Goal: Book appointment/travel/reservation

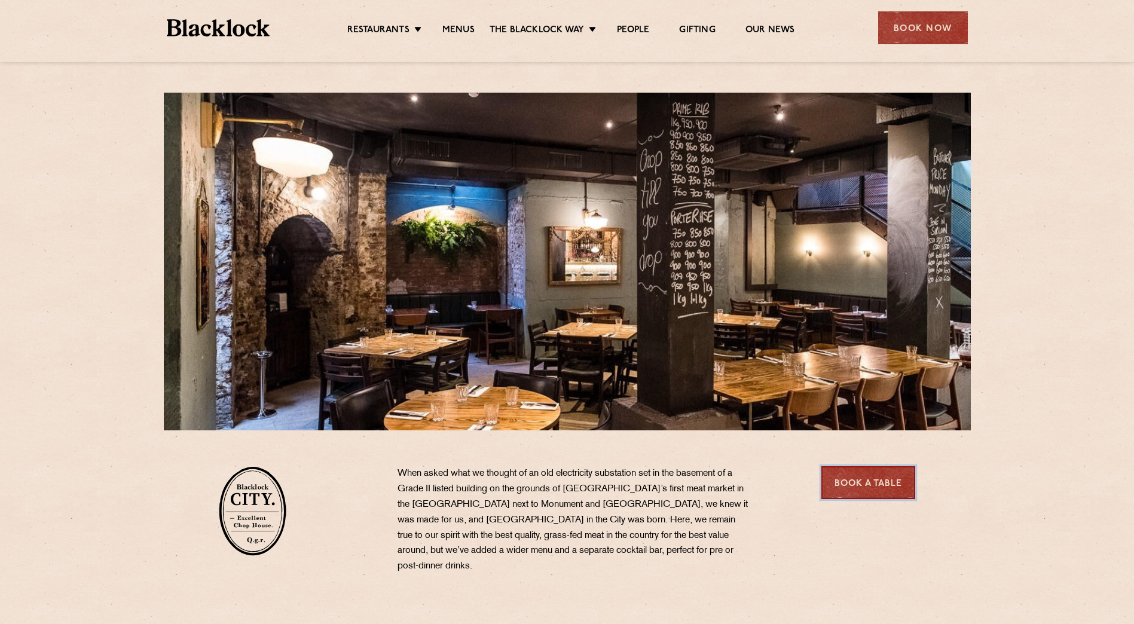
click at [863, 486] on link "Book a Table" at bounding box center [868, 482] width 94 height 33
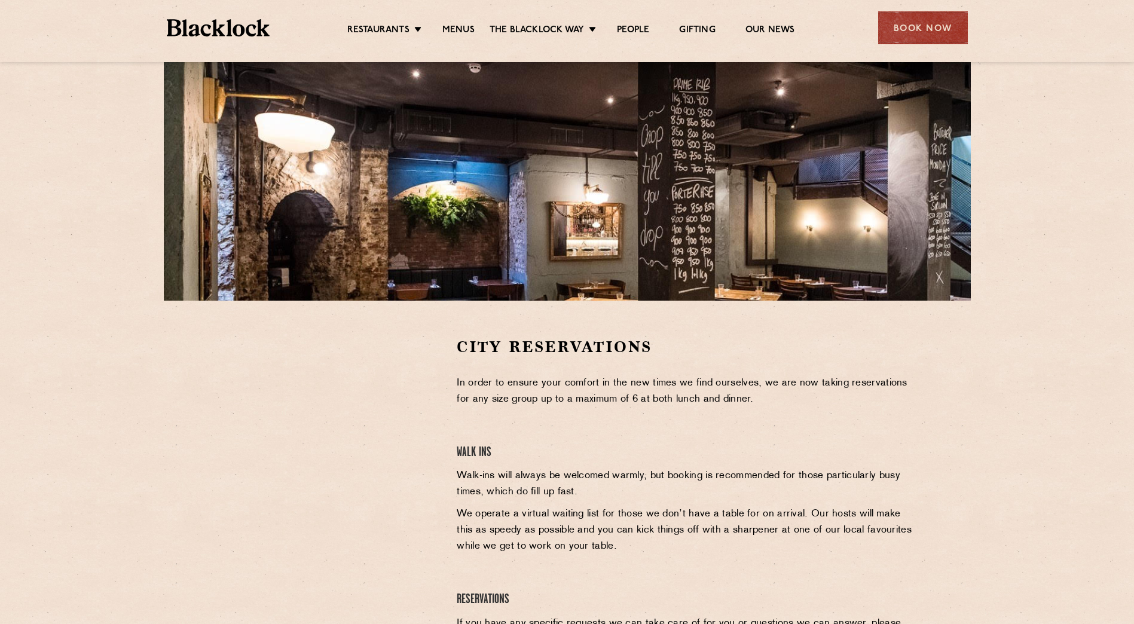
scroll to position [66, 0]
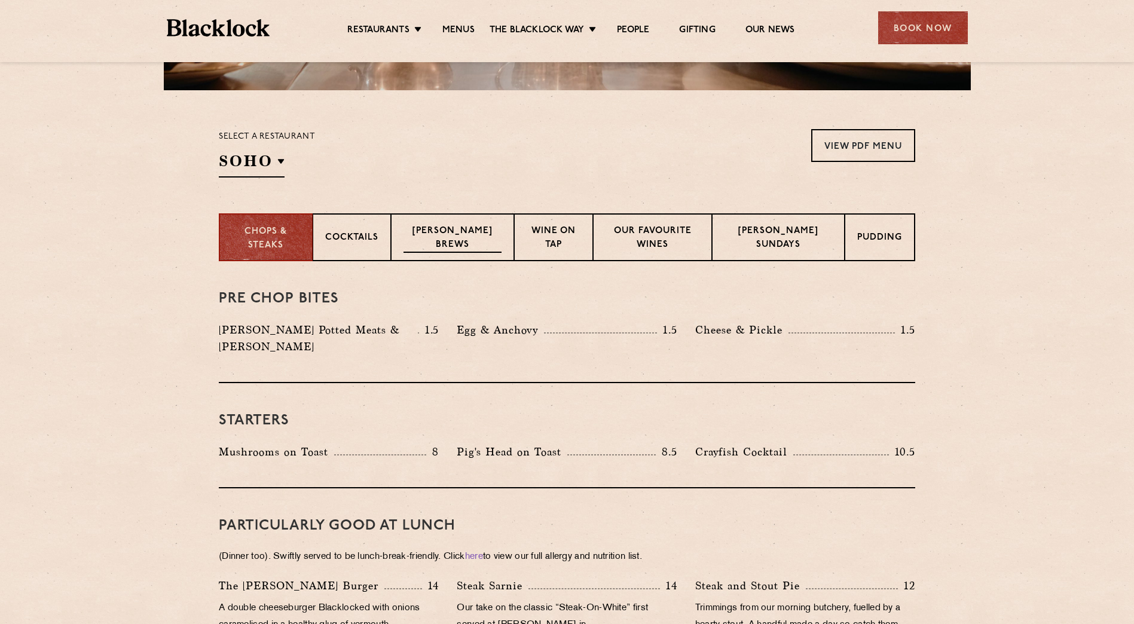
scroll to position [374, 0]
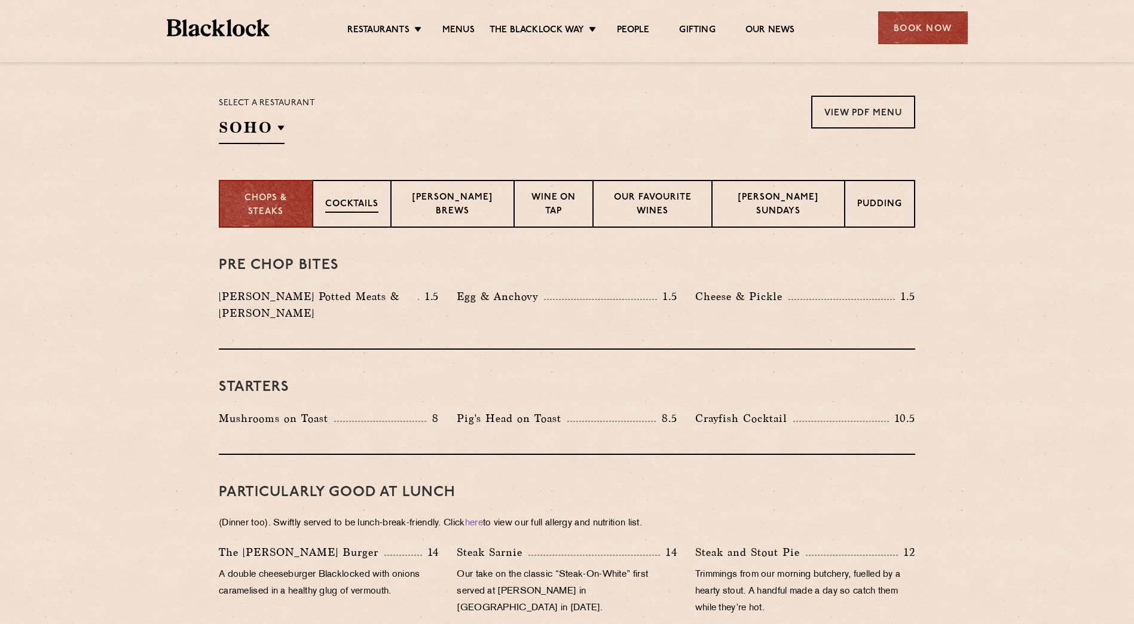
click at [362, 209] on div "Cocktails" at bounding box center [352, 204] width 78 height 48
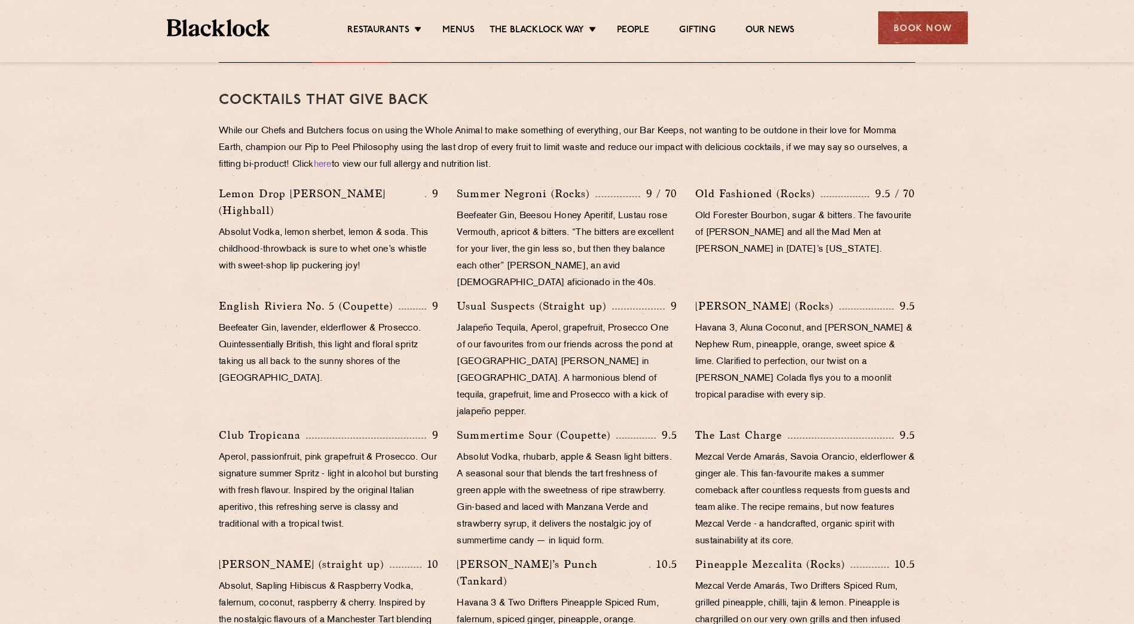
scroll to position [403, 0]
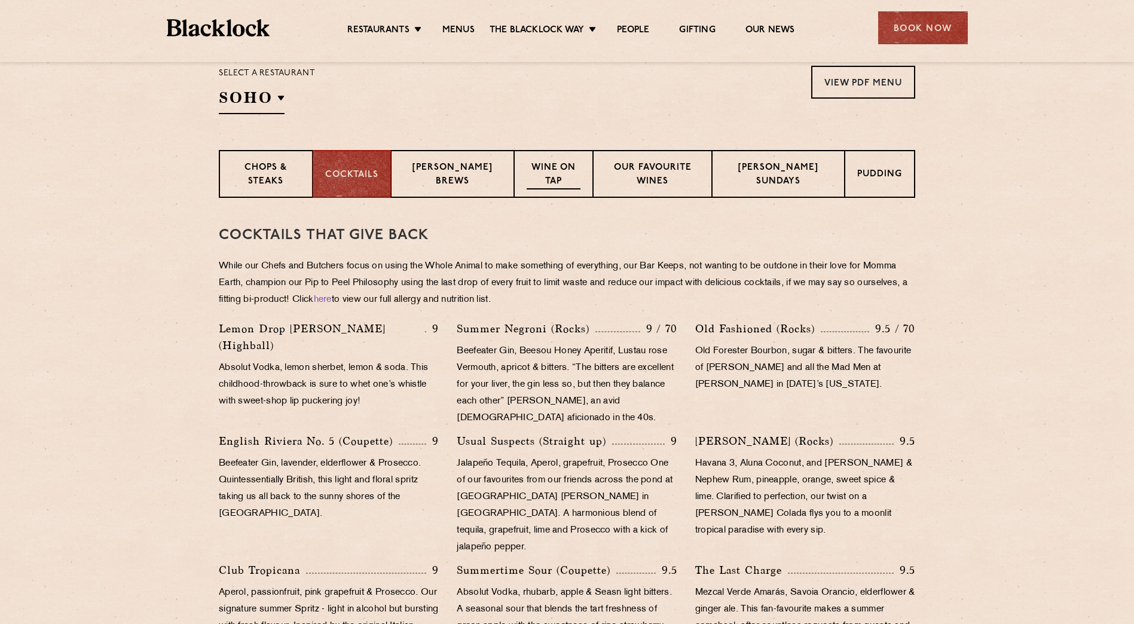
click at [564, 164] on p "Wine on Tap" at bounding box center [553, 175] width 53 height 28
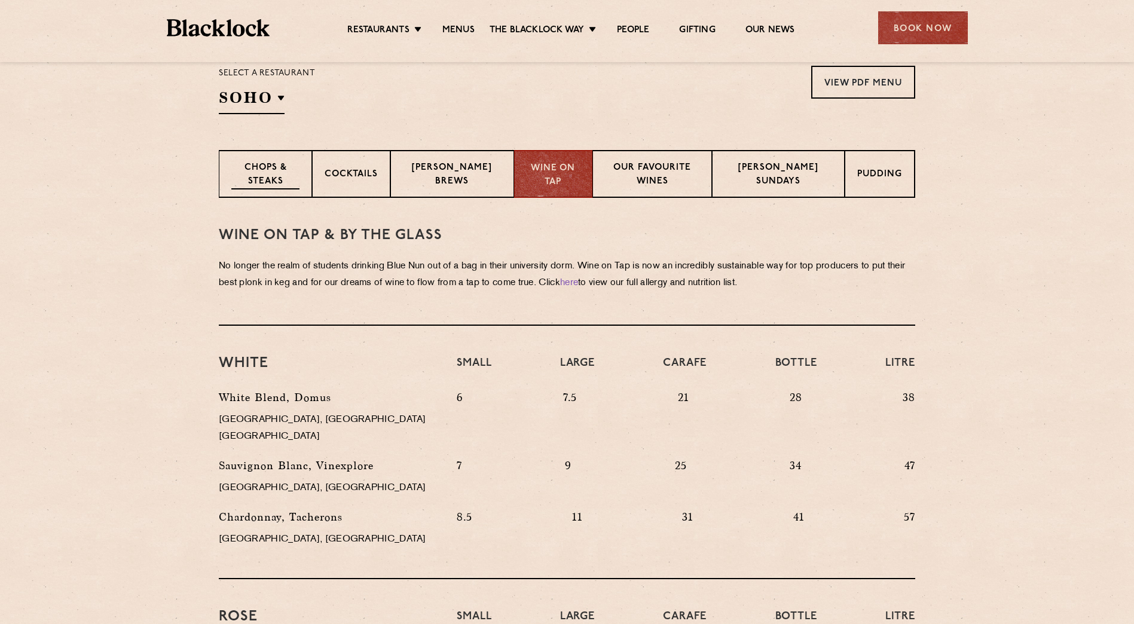
click at [275, 163] on p "Chops & Steaks" at bounding box center [265, 175] width 68 height 28
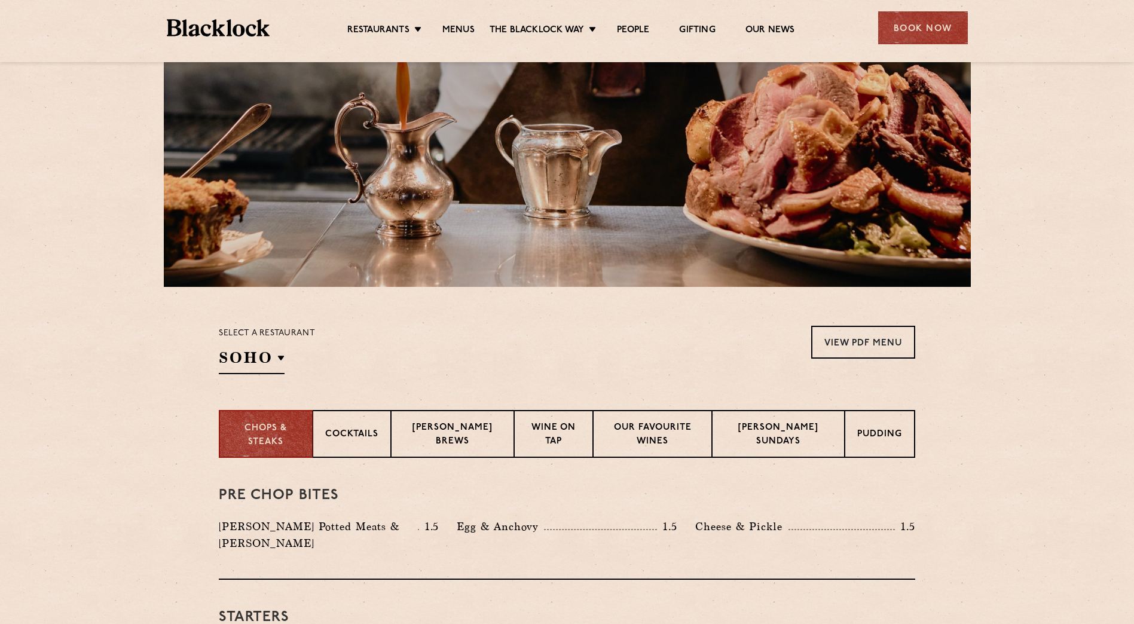
scroll to position [239, 0]
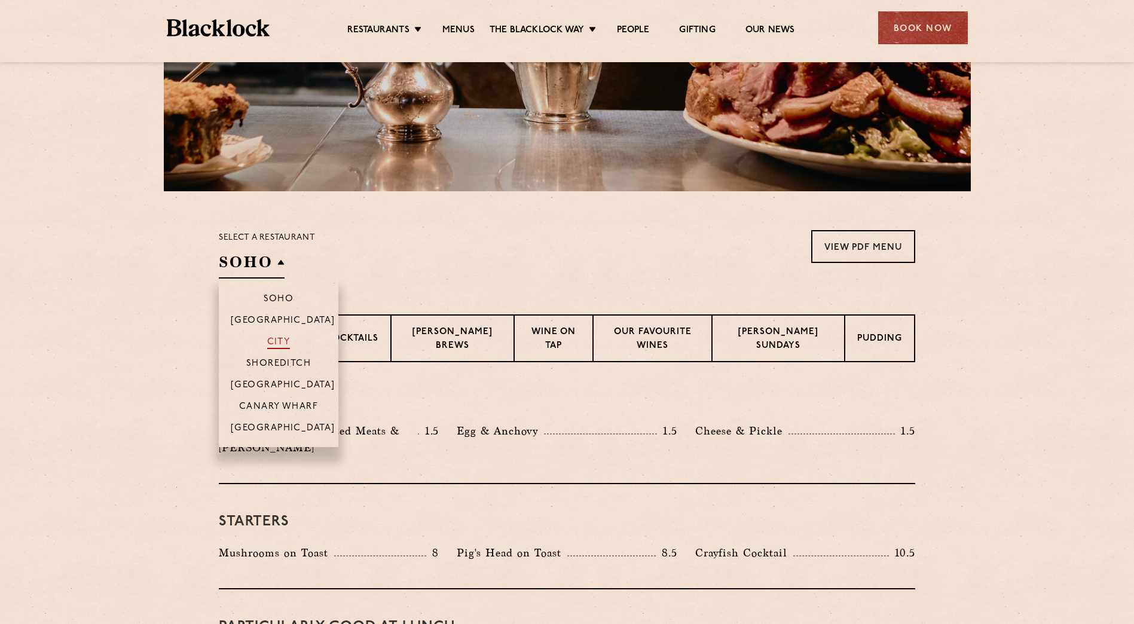
click at [285, 342] on p "City" at bounding box center [278, 343] width 23 height 12
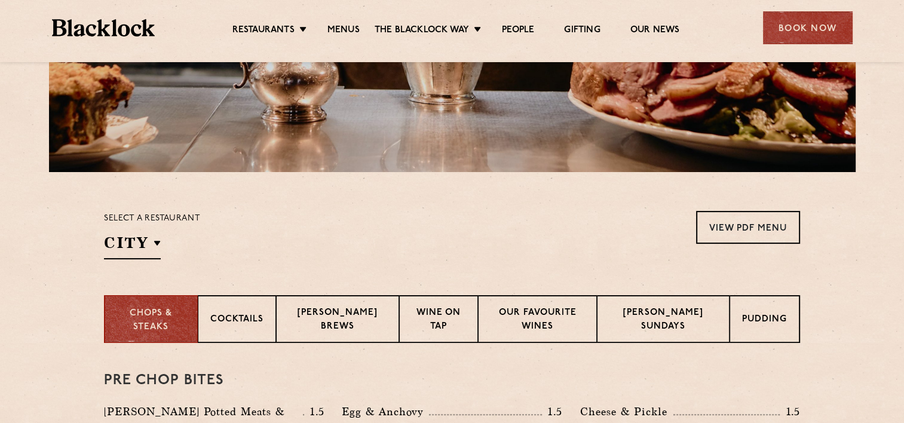
scroll to position [149, 0]
